Goal: Task Accomplishment & Management: Manage account settings

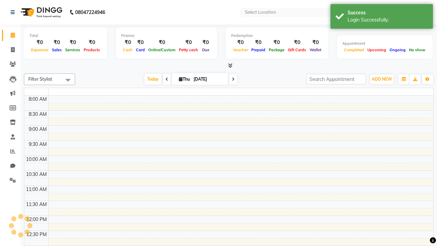
select select "en"
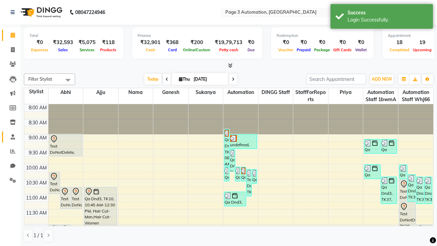
click at [10, 137] on span at bounding box center [13, 137] width 12 height 8
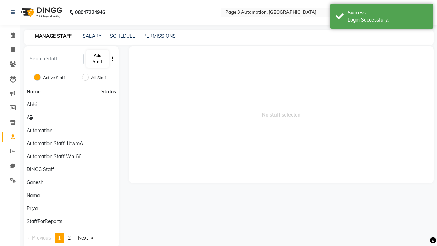
click at [10, 137] on span at bounding box center [13, 137] width 12 height 8
click at [97, 59] on button "Add Staff" at bounding box center [97, 59] width 22 height 18
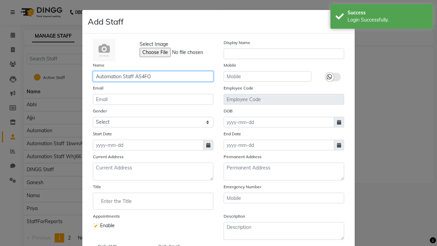
type input "Automation Staff AS4FO"
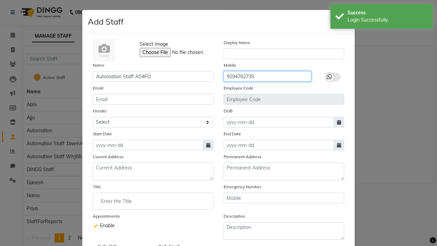
type input "9294762735"
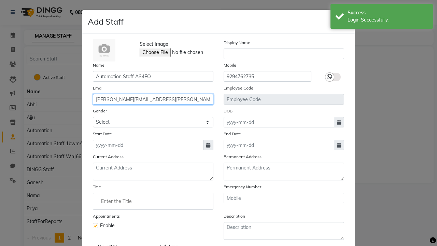
type input "[PERSON_NAME][EMAIL_ADDRESS][PERSON_NAME][DOMAIN_NAME]"
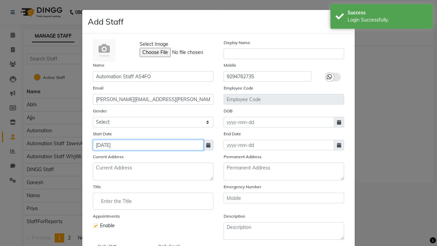
type input "[DATE]"
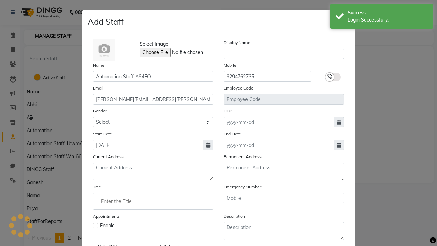
checkbox input "false"
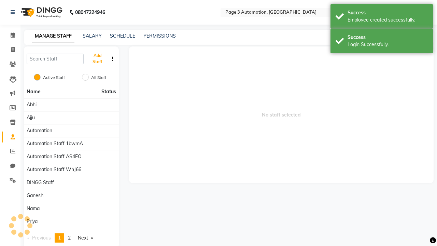
scroll to position [55, 0]
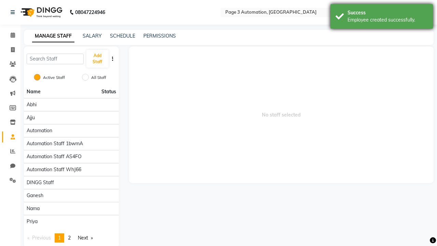
click at [382, 17] on div "Employee created successfully." at bounding box center [388, 19] width 80 height 7
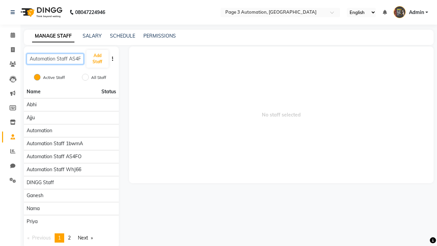
scroll to position [0, 4]
type input "Automation Staff AS4FO"
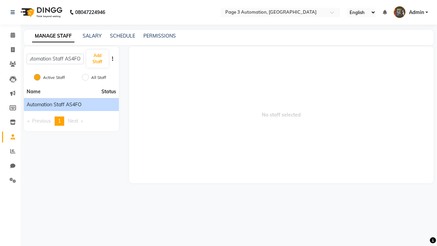
click at [71, 105] on span "Automation Staff AS4FO" at bounding box center [54, 104] width 55 height 7
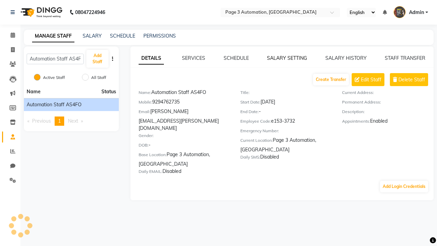
click at [287, 58] on link "SALARY SETTING" at bounding box center [287, 58] width 40 height 6
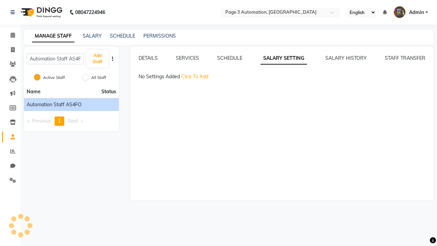
click at [195, 77] on span "Click To Add" at bounding box center [194, 76] width 27 height 6
select select "monthly"
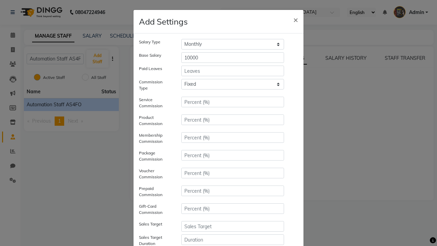
type input "10000"
type input "3"
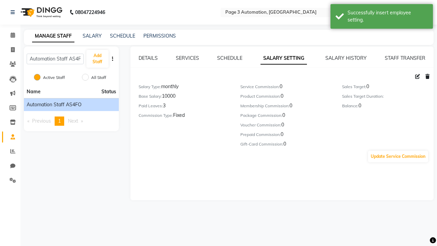
scroll to position [88, 0]
click at [382, 17] on div "Successfully insert employee setting." at bounding box center [388, 16] width 80 height 14
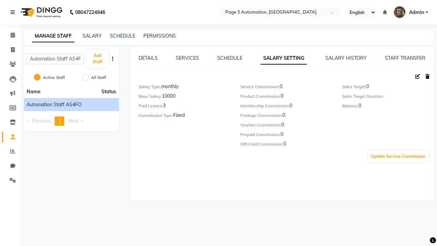
click at [418, 77] on icon at bounding box center [417, 76] width 5 height 5
select select "monthly"
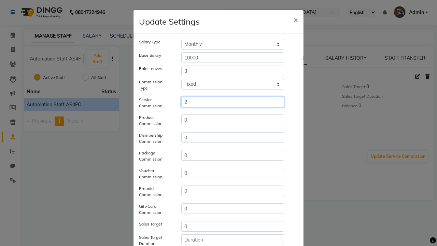
type input "2"
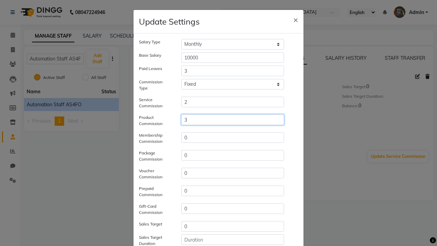
type input "3"
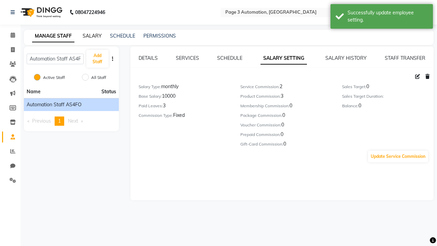
click at [382, 17] on div "Successfully update employee setting." at bounding box center [388, 16] width 80 height 14
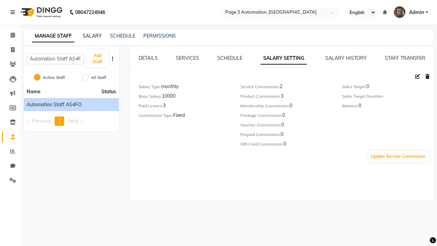
click at [92, 36] on link "SALARY" at bounding box center [92, 36] width 19 height 6
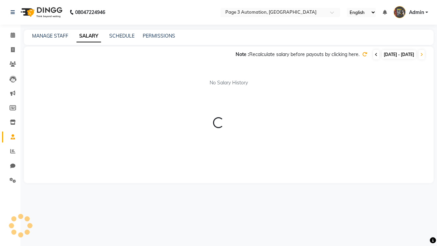
click at [375, 55] on icon at bounding box center [376, 55] width 3 height 4
click at [363, 54] on icon at bounding box center [365, 54] width 5 height 5
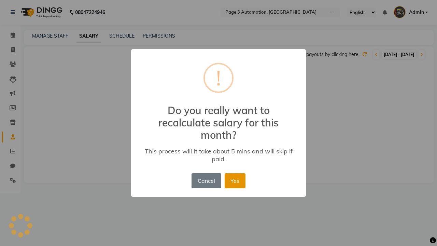
click at [235, 181] on button "Yes" at bounding box center [235, 180] width 21 height 15
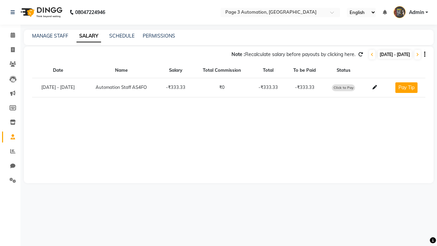
click at [350, 87] on span "Click to Pay" at bounding box center [343, 87] width 23 height 7
select select "1"
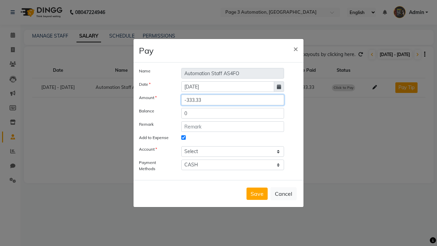
type input "15"
select select "1486"
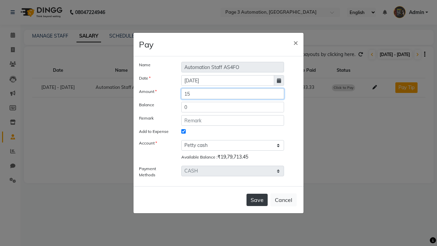
type input "15"
click at [257, 200] on button "Save" at bounding box center [257, 200] width 21 height 12
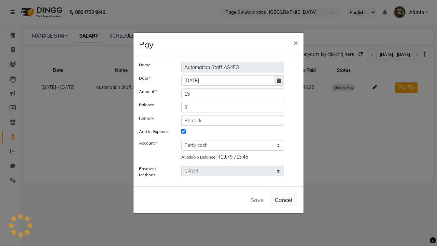
select select
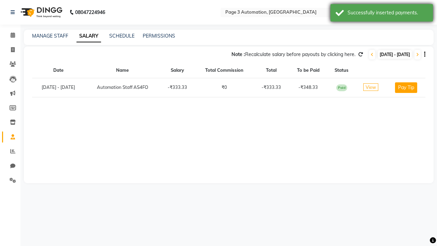
click at [382, 14] on div "Successfully inserted payments." at bounding box center [388, 12] width 80 height 7
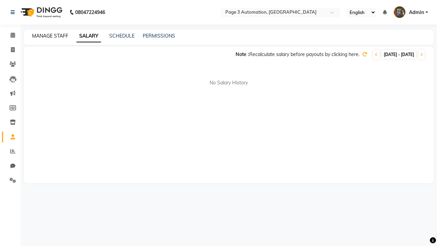
click at [50, 36] on link "MANAGE STAFF" at bounding box center [50, 36] width 36 height 6
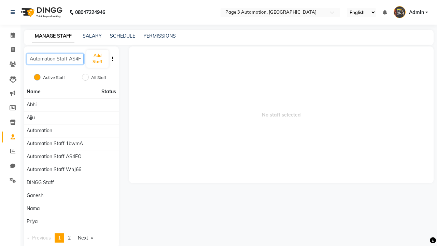
scroll to position [0, 4]
type input "Automation Staff AS4FO"
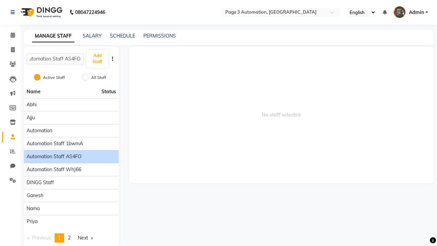
click at [71, 153] on span "Automation Staff AS4FO" at bounding box center [54, 156] width 55 height 7
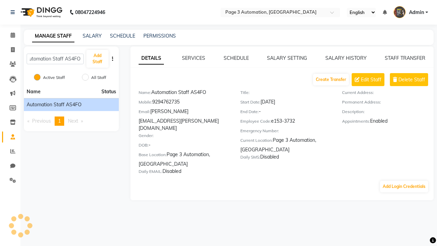
scroll to position [0, 0]
click at [151, 58] on link "DETAILS" at bounding box center [151, 58] width 25 height 12
click at [412, 80] on span "Delete Staff" at bounding box center [412, 79] width 27 height 7
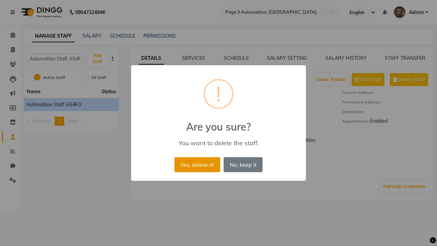
click at [204, 157] on button "Yes, delete it!" at bounding box center [198, 164] width 46 height 15
